Goal: Task Accomplishment & Management: Manage account settings

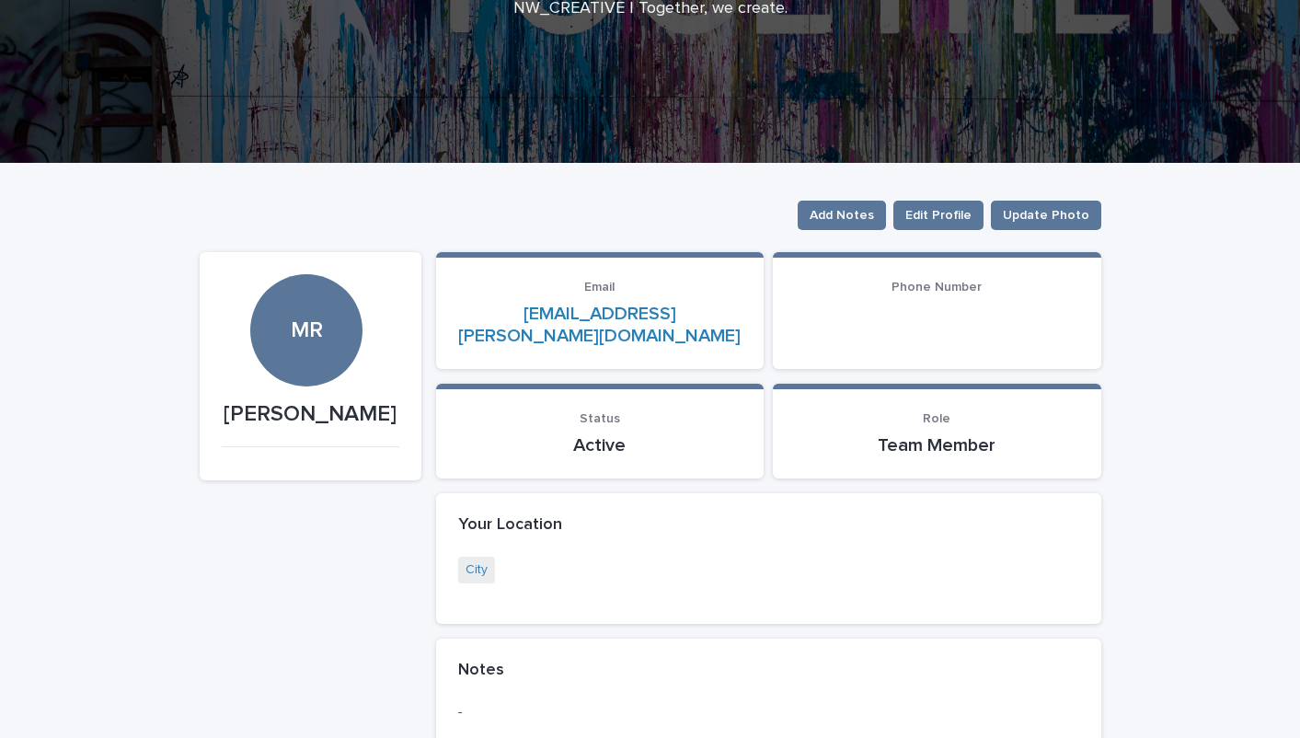
scroll to position [266, 0]
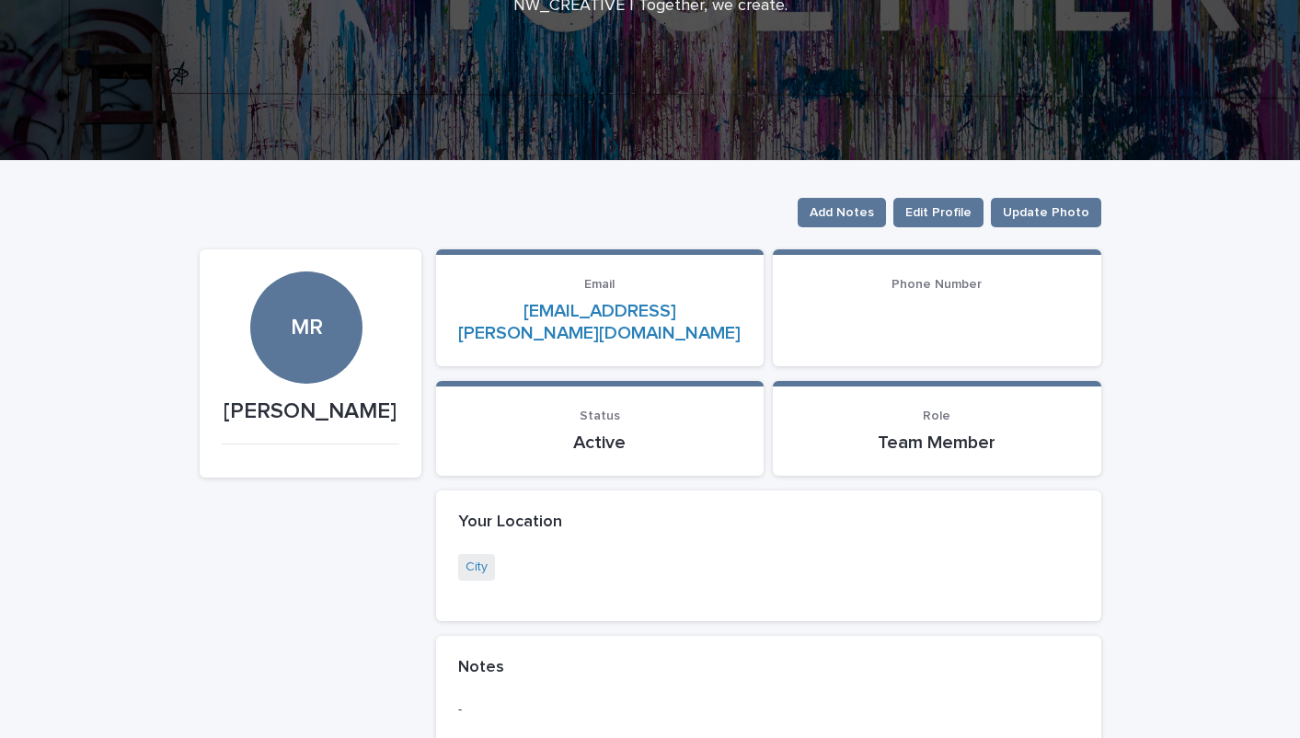
click at [844, 315] on div at bounding box center [937, 322] width 284 height 44
click at [865, 318] on div at bounding box center [937, 320] width 284 height 4
click at [933, 283] on span "Phone Number" at bounding box center [937, 284] width 90 height 13
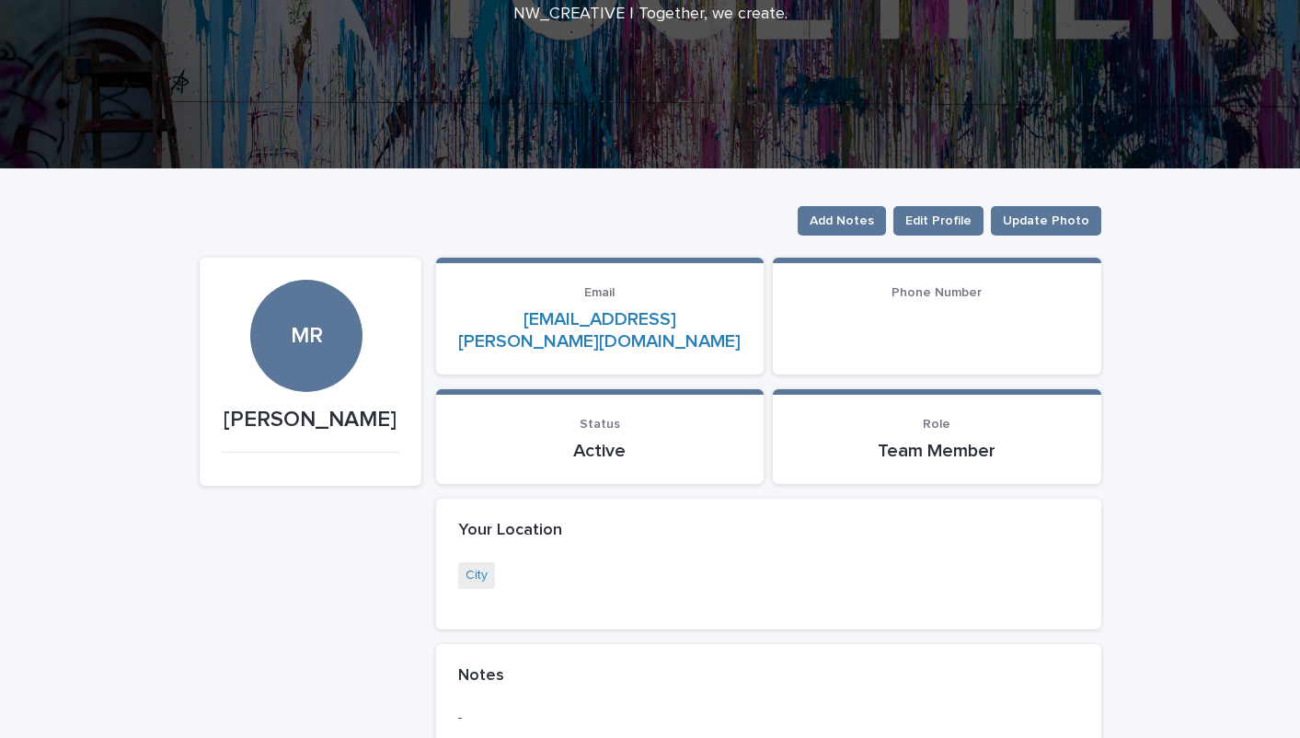
scroll to position [257, 0]
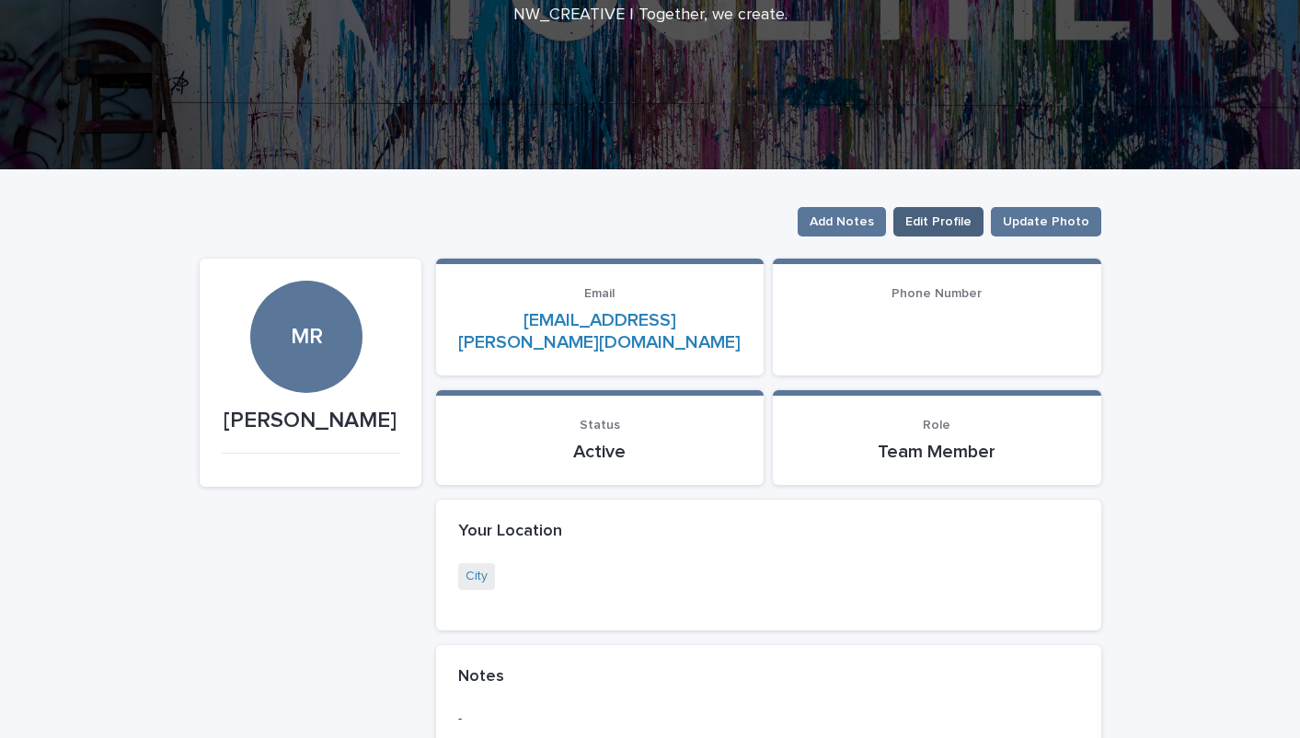
click at [943, 220] on span "Edit Profile" at bounding box center [939, 222] width 66 height 18
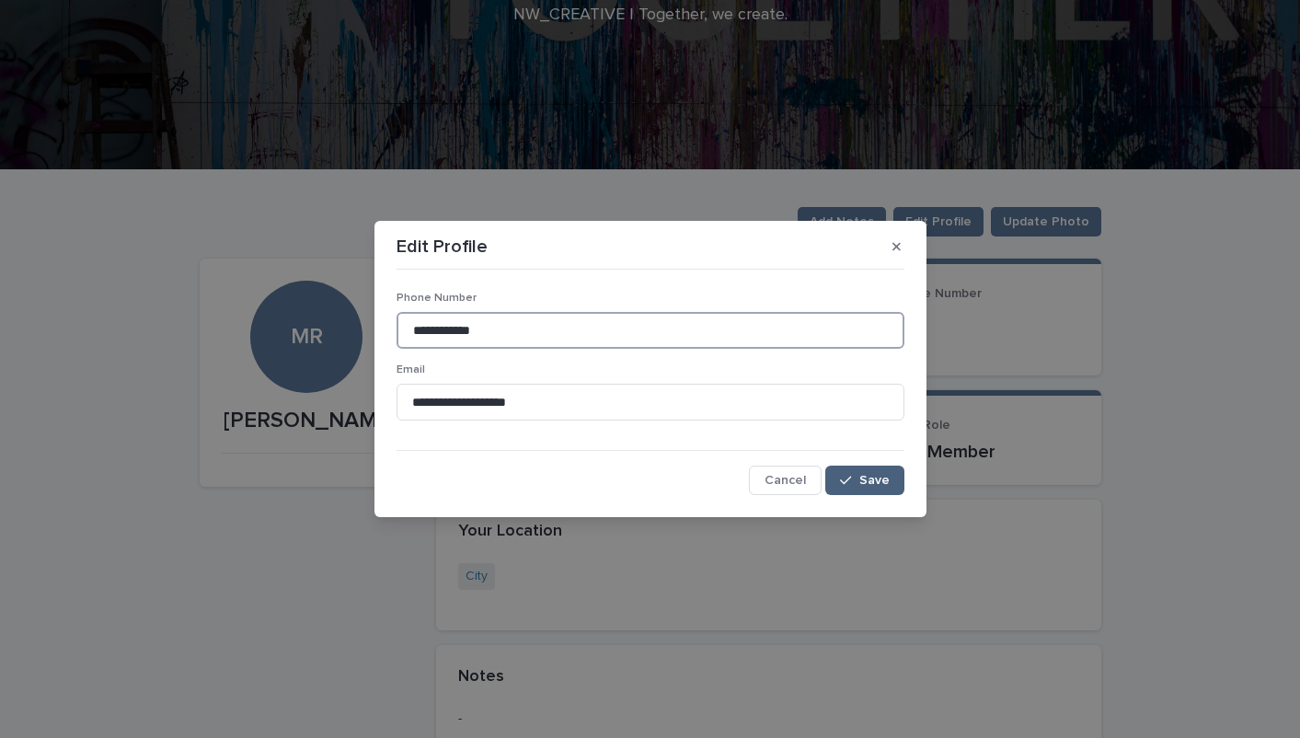
type input "**********"
click at [849, 481] on icon "button" at bounding box center [845, 481] width 11 height 8
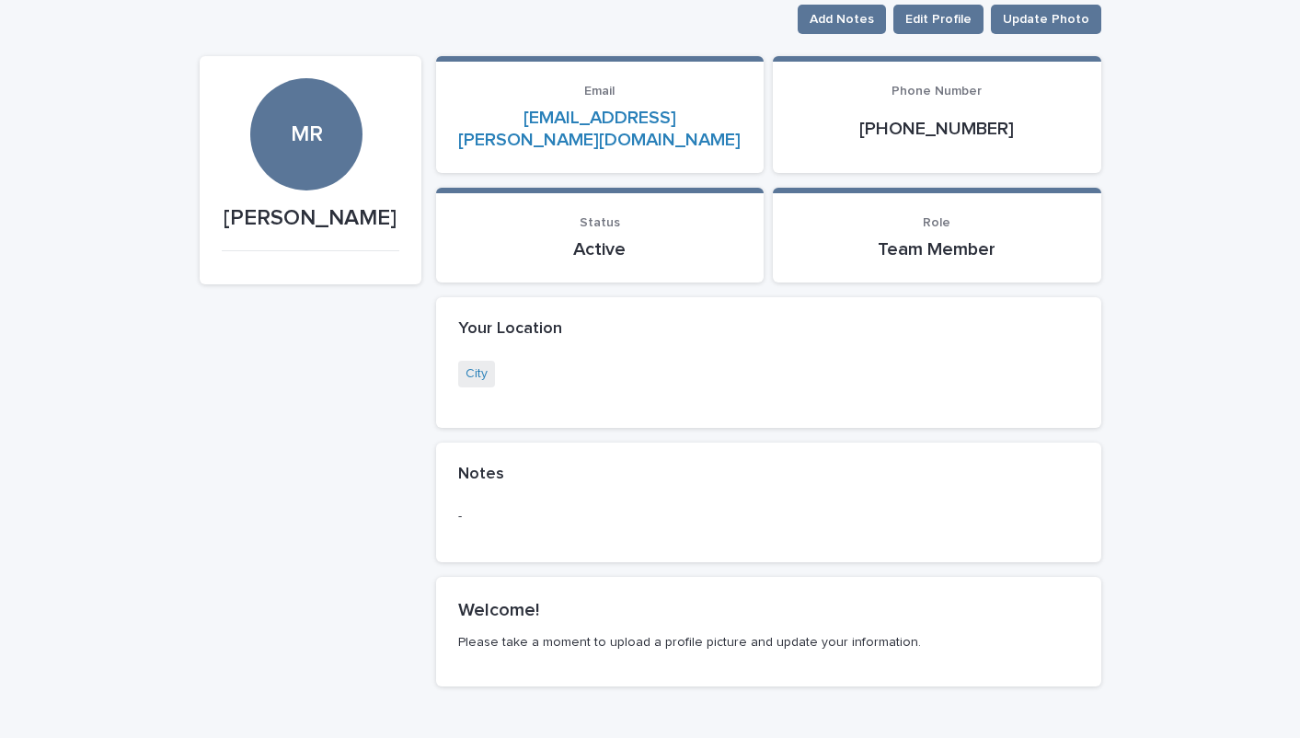
scroll to position [460, 0]
click at [567, 633] on p "Please take a moment to upload a profile picture and update your information." at bounding box center [768, 641] width 621 height 17
click at [304, 153] on div "MR" at bounding box center [306, 133] width 112 height 112
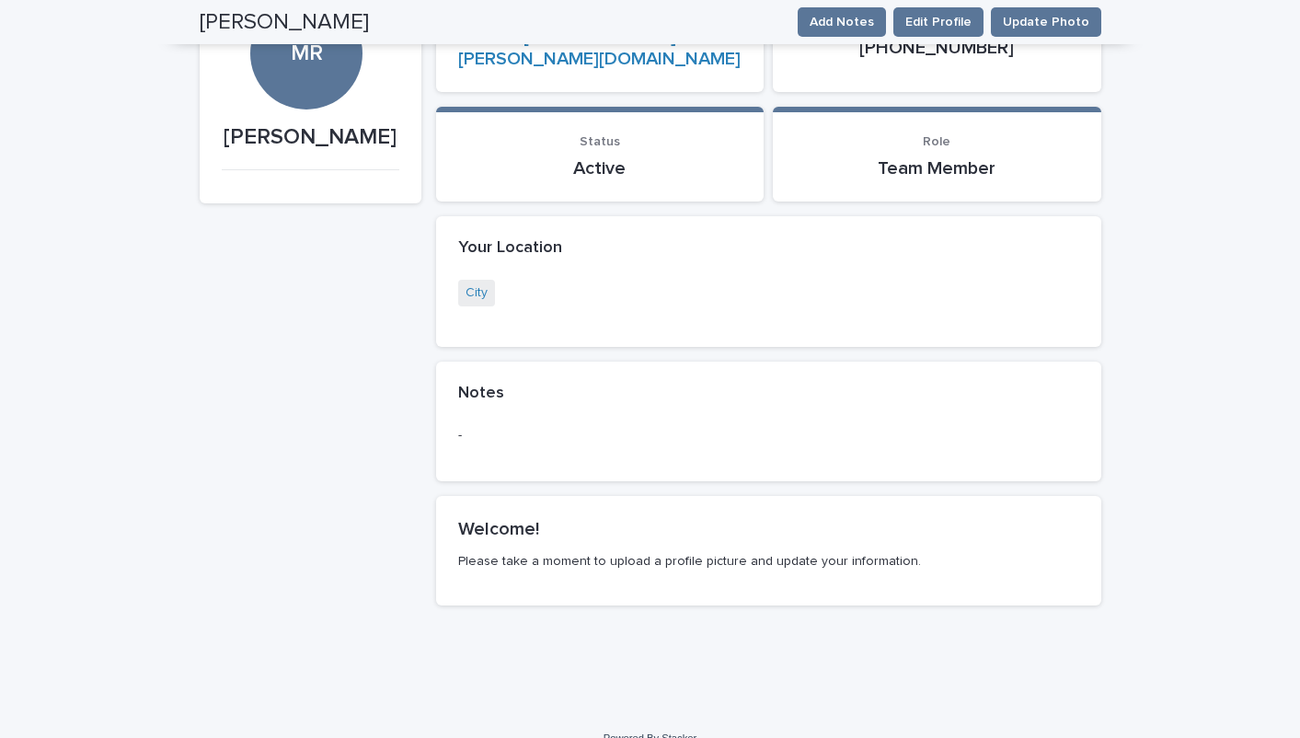
scroll to position [539, 0]
click at [736, 549] on section "Welcome! Please take a moment to upload a profile picture and update your infor…" at bounding box center [768, 551] width 665 height 109
click at [1050, 20] on span "Update Photo" at bounding box center [1046, 22] width 87 height 18
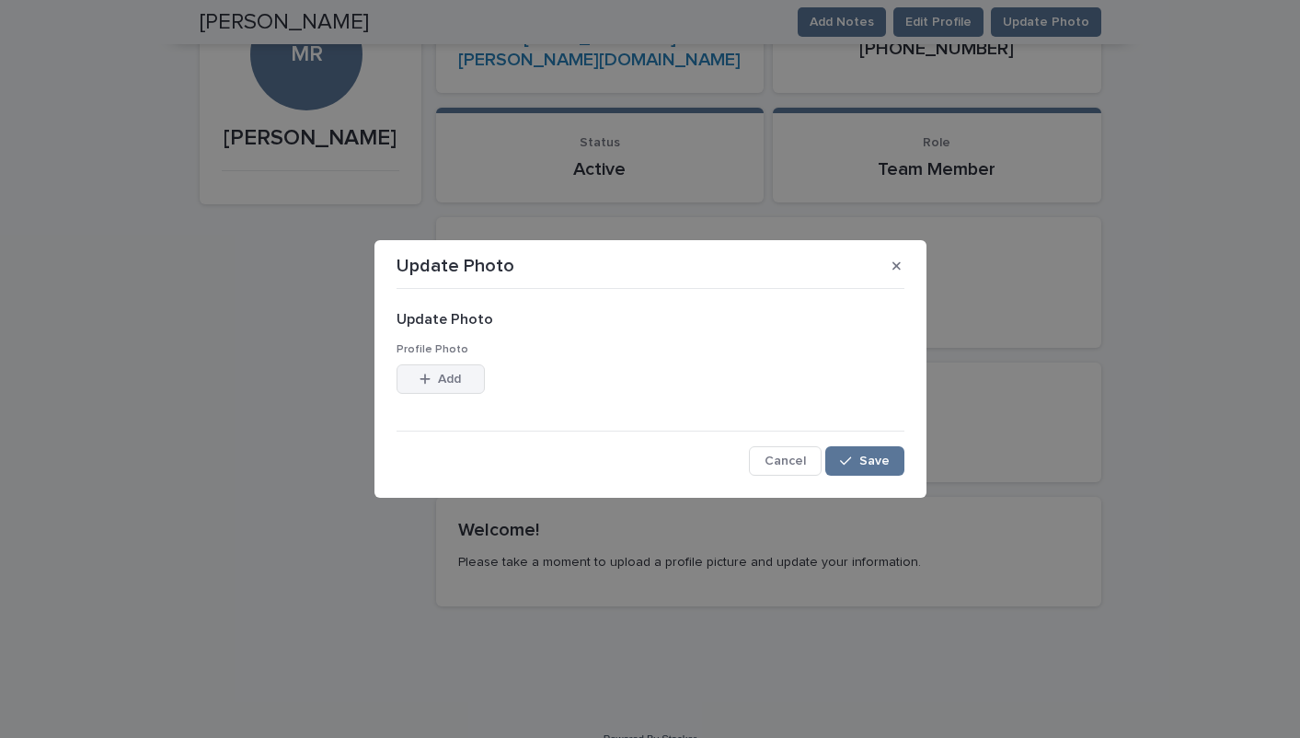
click at [432, 373] on div "button" at bounding box center [429, 379] width 18 height 13
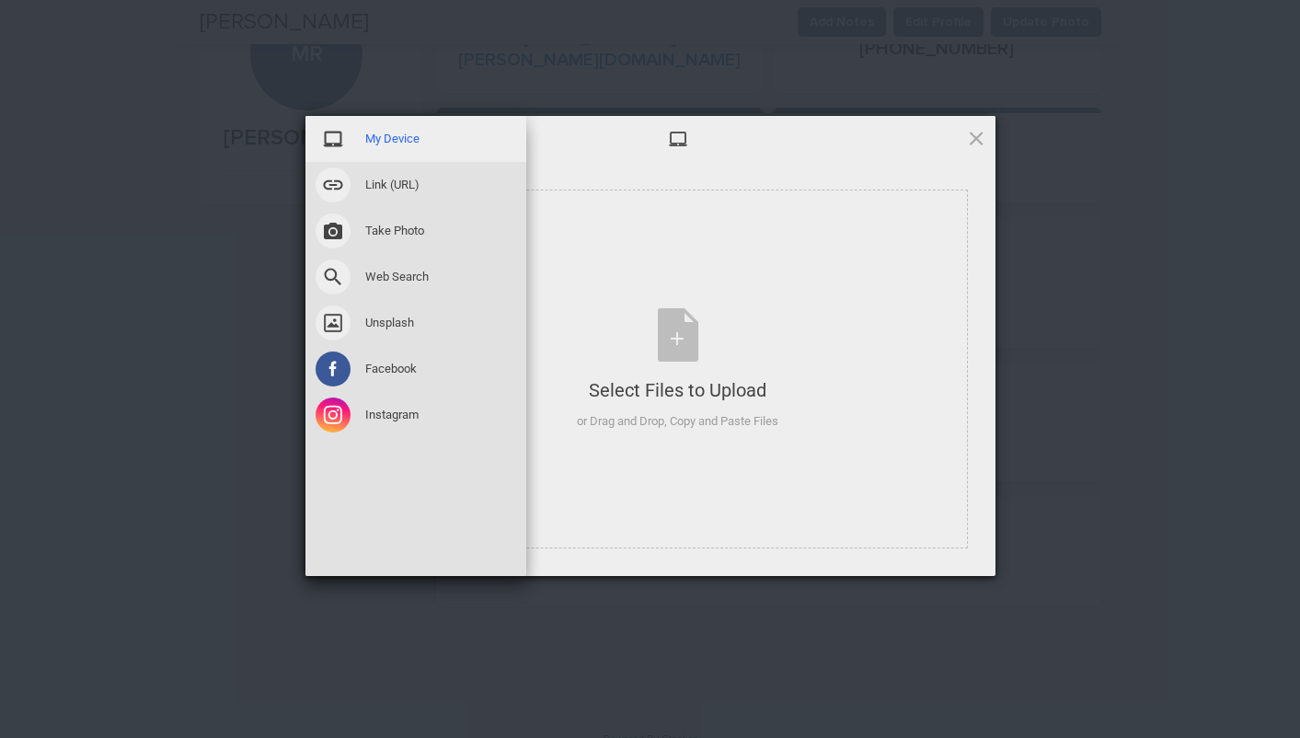
click at [391, 140] on span "My Device" at bounding box center [392, 139] width 54 height 17
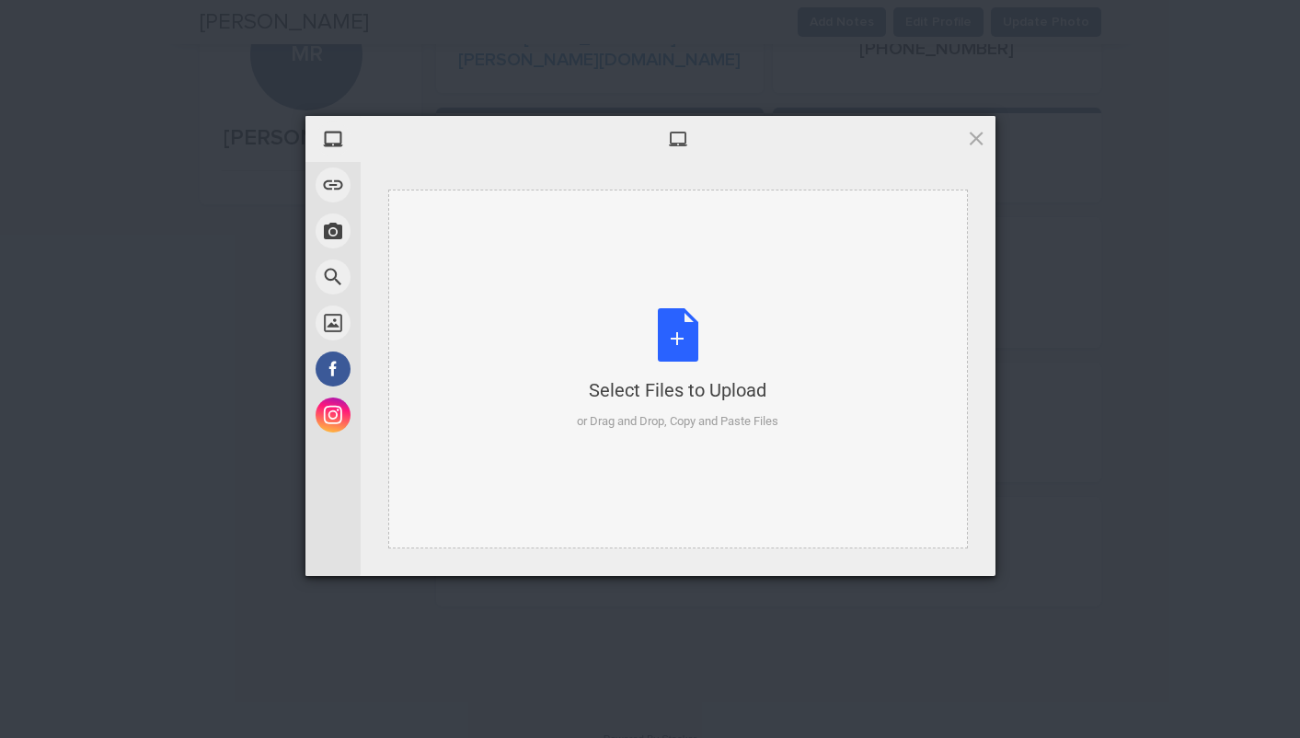
click at [662, 348] on div "Select Files to Upload or Drag and Drop, Copy and Paste Files" at bounding box center [678, 369] width 202 height 122
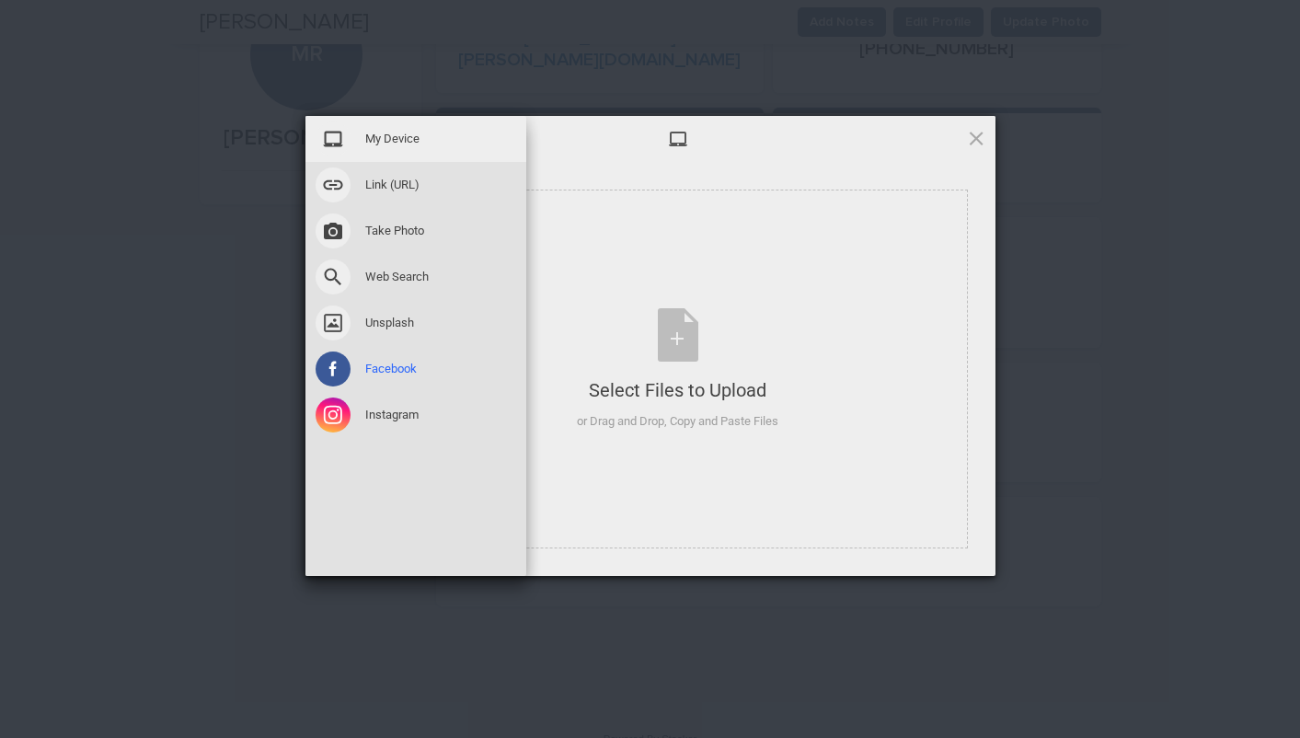
click at [326, 367] on span at bounding box center [333, 369] width 35 height 35
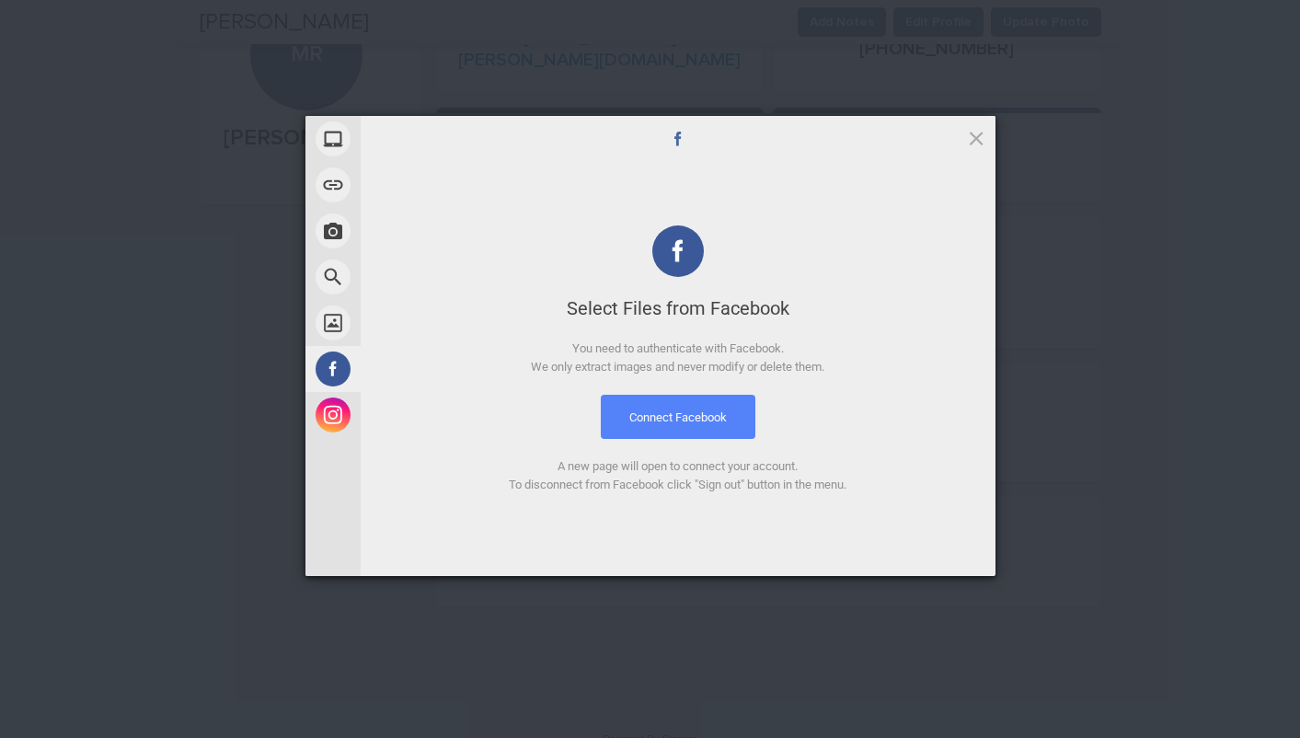
click at [707, 421] on button "Connect Facebook" at bounding box center [678, 417] width 155 height 44
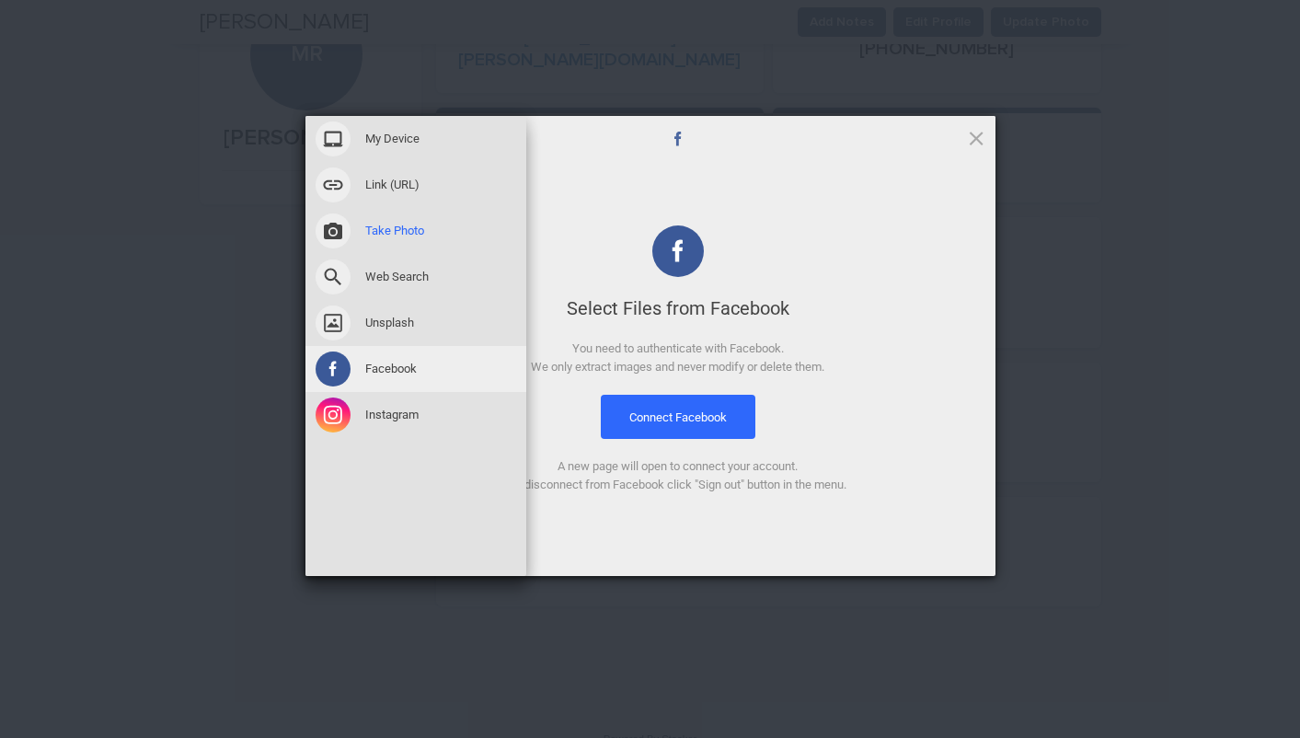
click at [329, 228] on span at bounding box center [333, 231] width 35 height 35
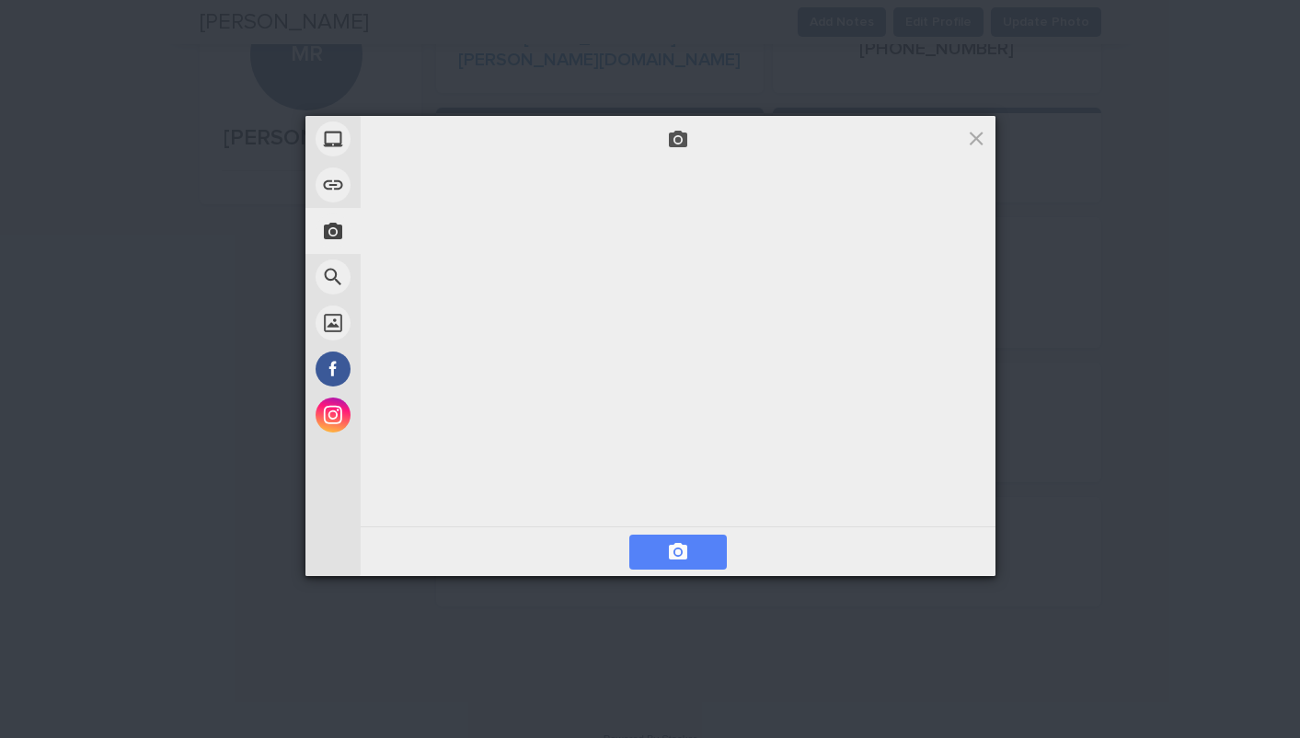
click at [667, 569] on span at bounding box center [678, 552] width 98 height 35
click at [955, 553] on span "Next" at bounding box center [946, 552] width 81 height 35
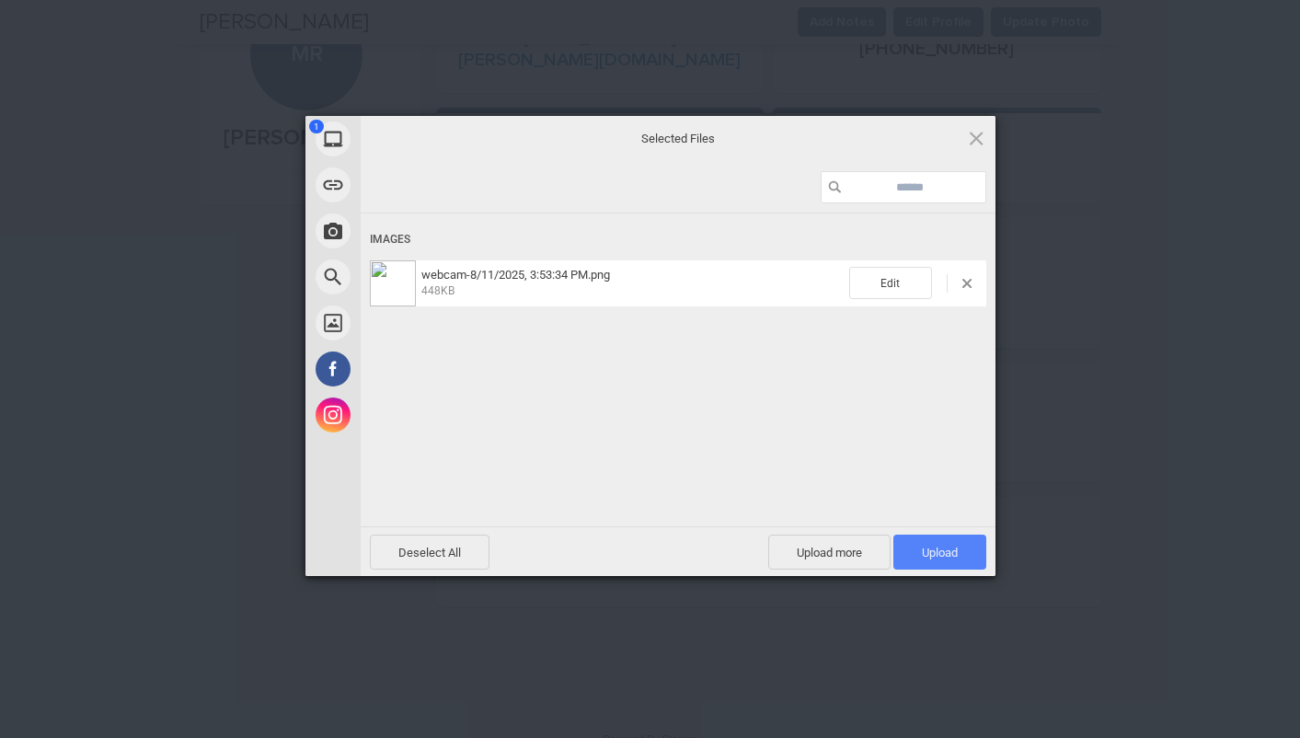
click at [935, 550] on span "Upload 1" at bounding box center [940, 553] width 36 height 14
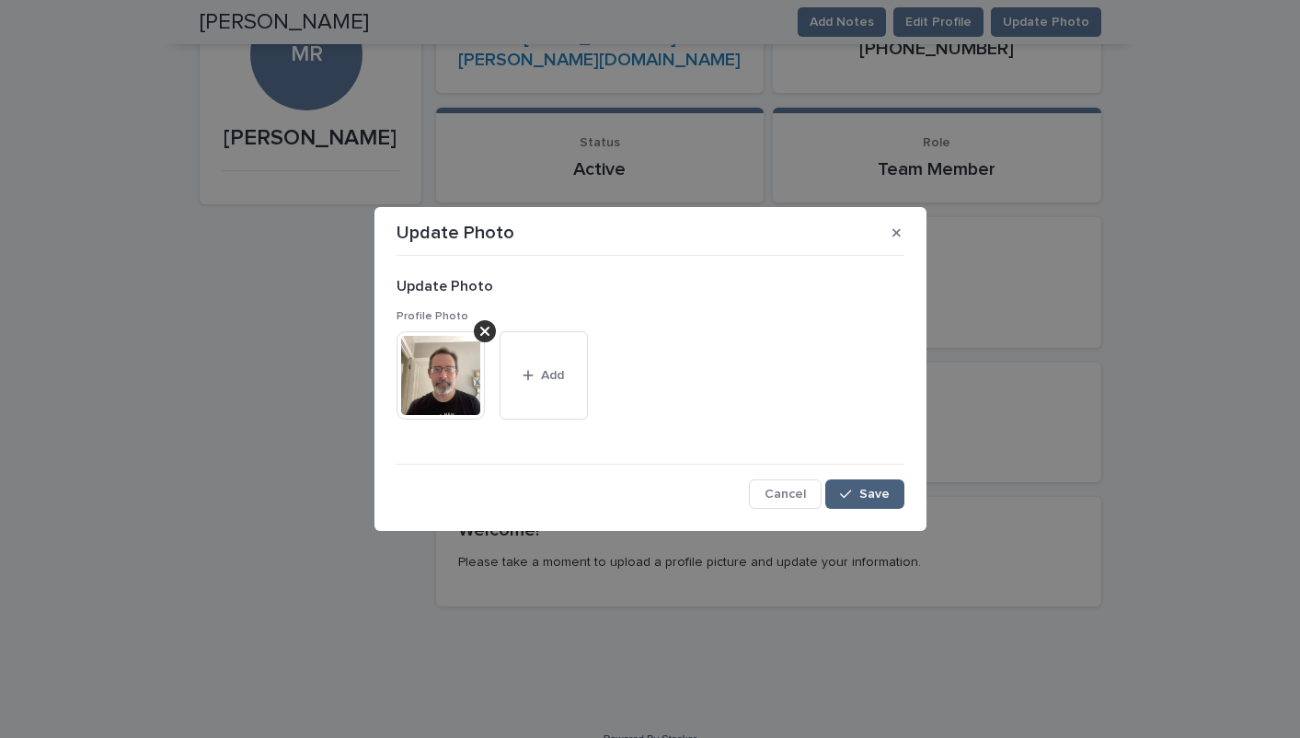
click at [867, 490] on span "Save" at bounding box center [875, 494] width 30 height 13
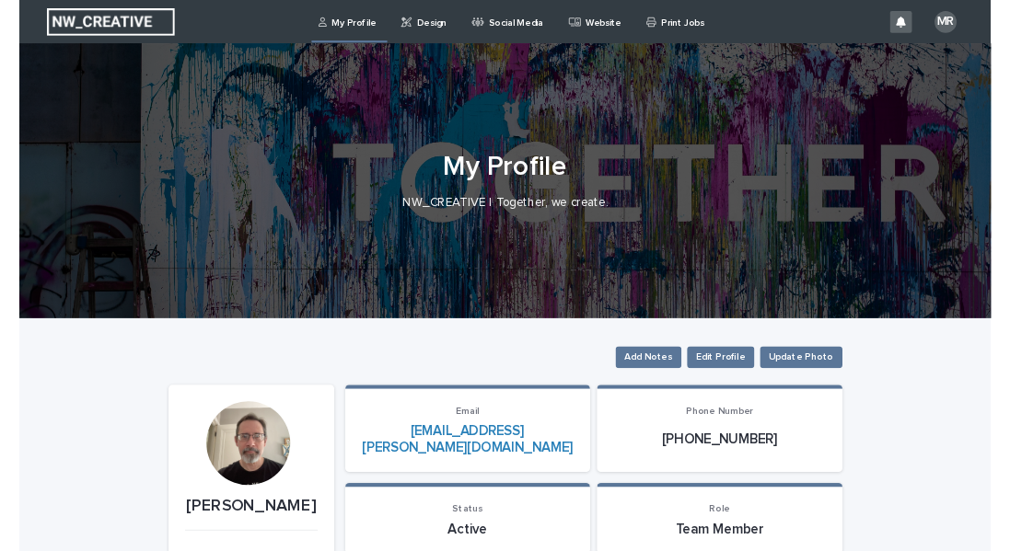
scroll to position [0, 0]
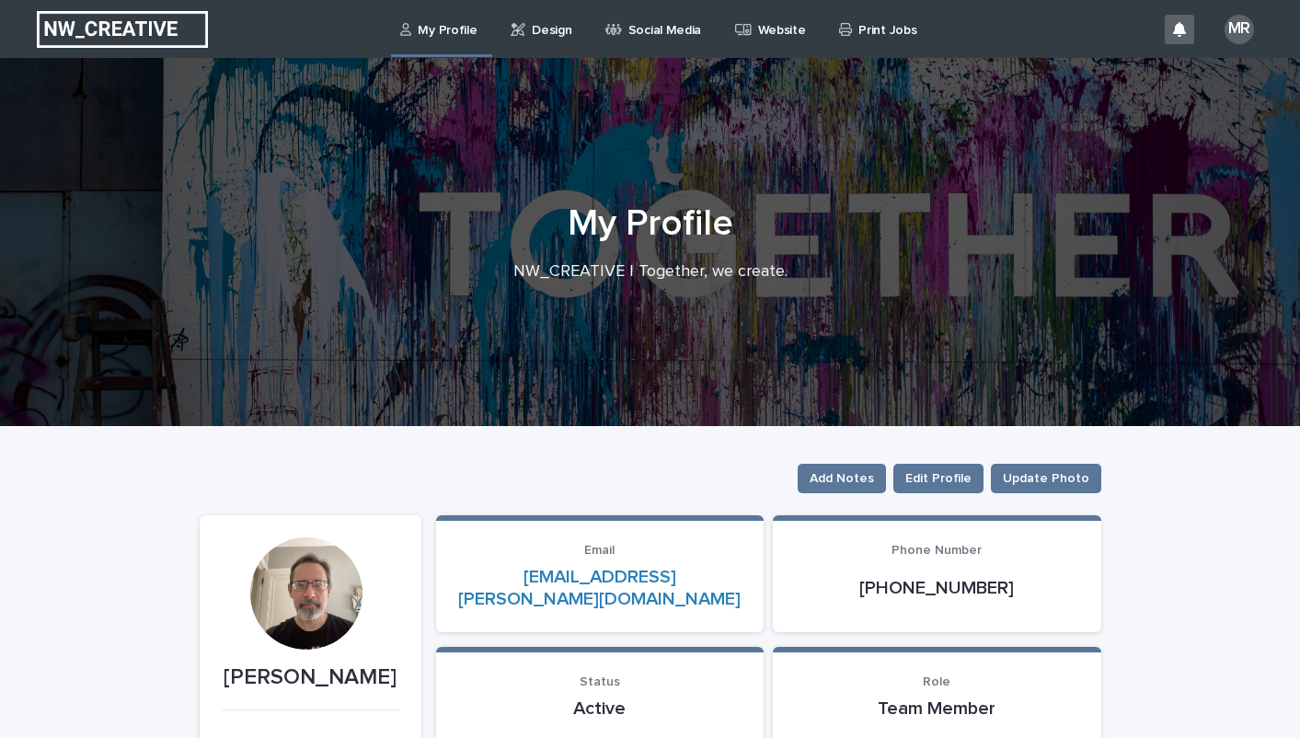
click at [532, 29] on p "Design" at bounding box center [552, 19] width 40 height 39
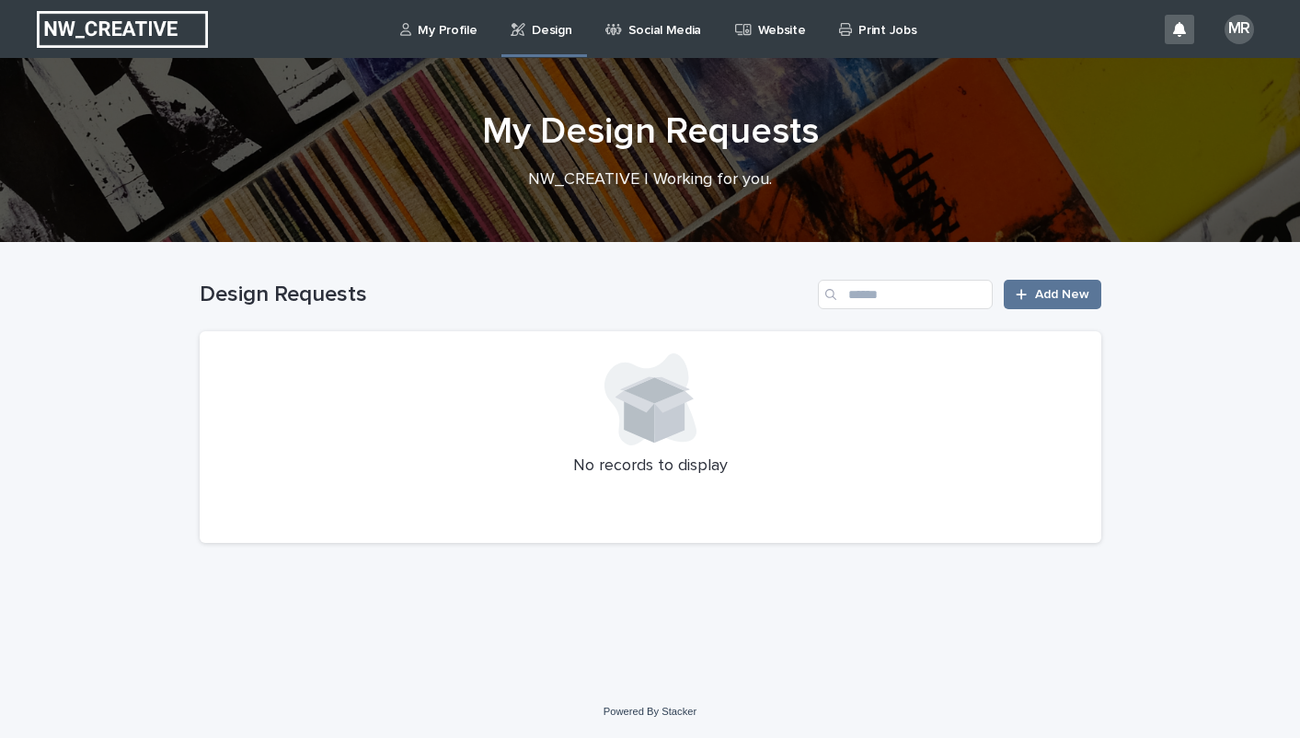
click at [645, 31] on p "Social Media" at bounding box center [665, 19] width 73 height 39
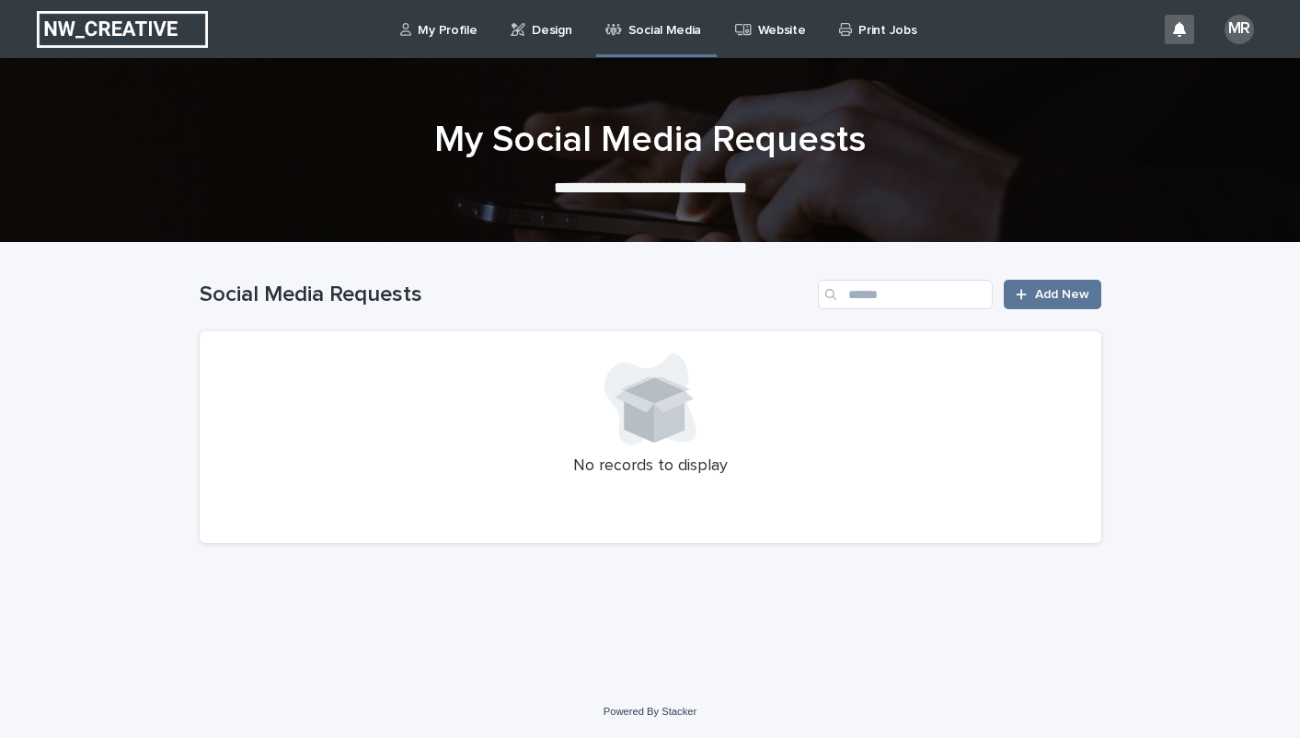
click at [758, 36] on p "Website" at bounding box center [782, 19] width 48 height 39
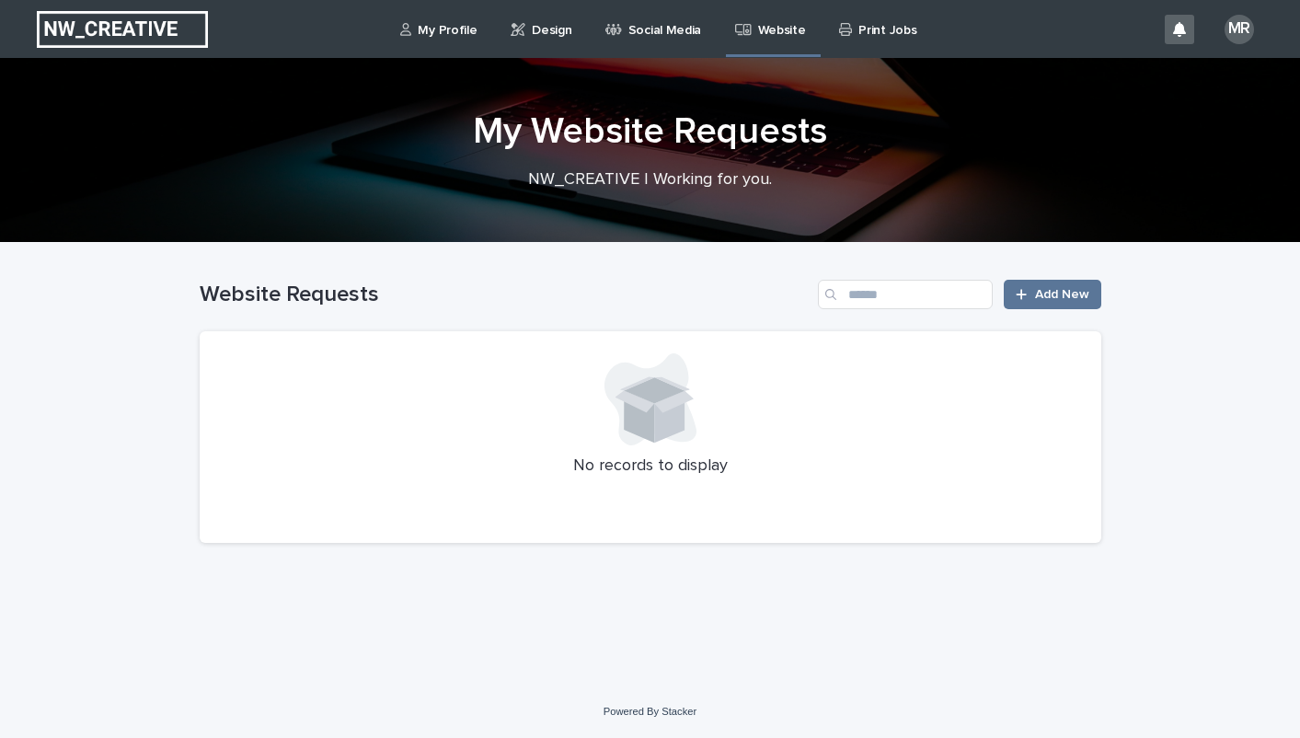
click at [879, 28] on p "Print Jobs" at bounding box center [888, 19] width 58 height 39
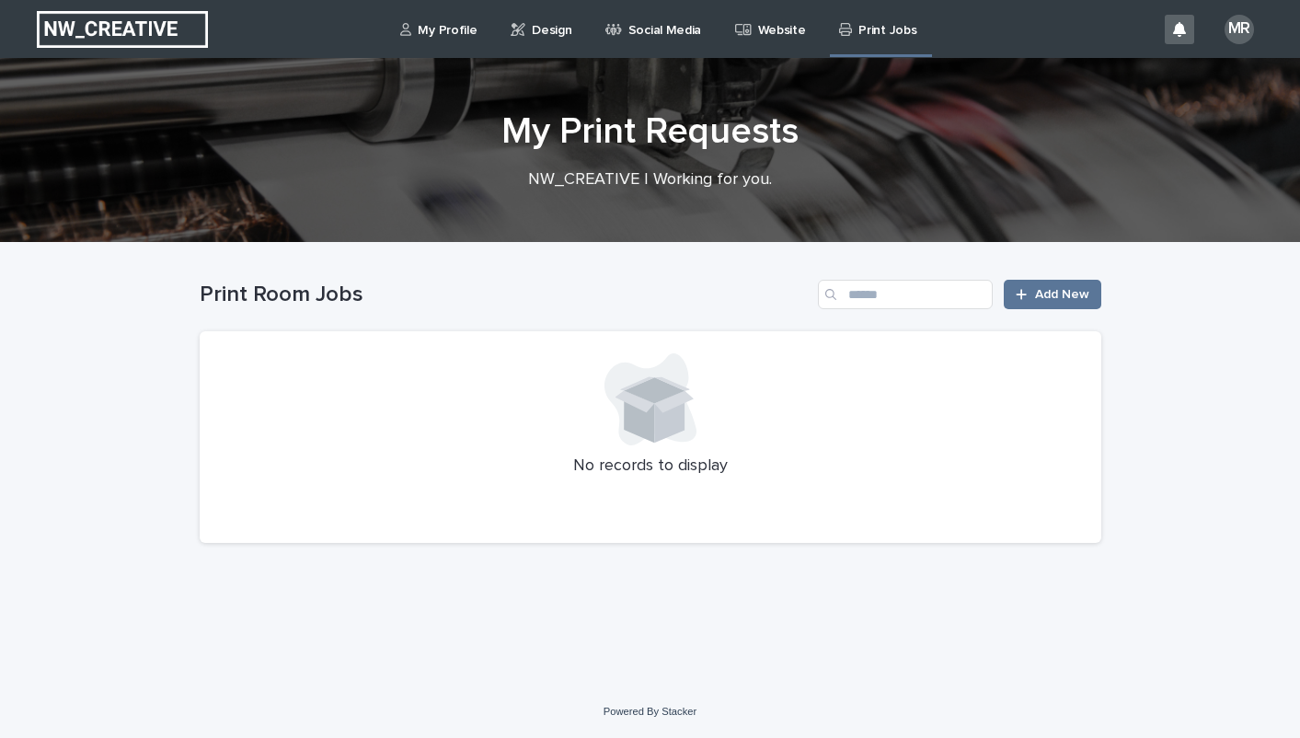
click at [1236, 25] on div "MR" at bounding box center [1239, 29] width 29 height 29
click at [1206, 78] on p "Log Out" at bounding box center [1222, 78] width 116 height 31
